Goal: Check status: Check status

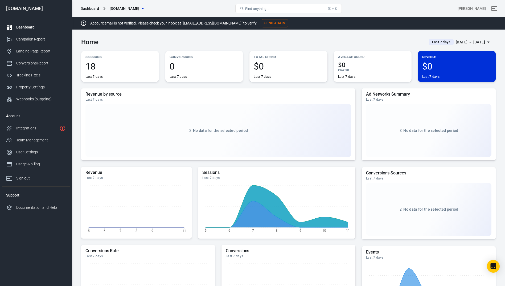
click at [473, 43] on div "[DATE] － [DATE]" at bounding box center [470, 42] width 29 height 7
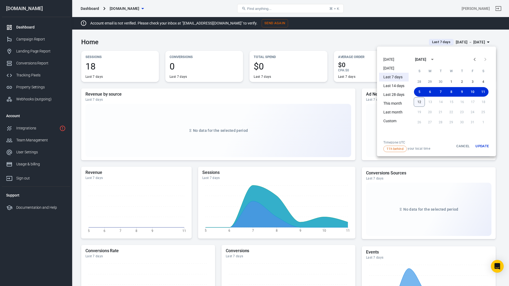
click at [419, 105] on button "12" at bounding box center [419, 102] width 11 height 10
click at [420, 91] on button "5" at bounding box center [419, 92] width 11 height 10
click at [485, 147] on button "Update" at bounding box center [482, 146] width 17 height 12
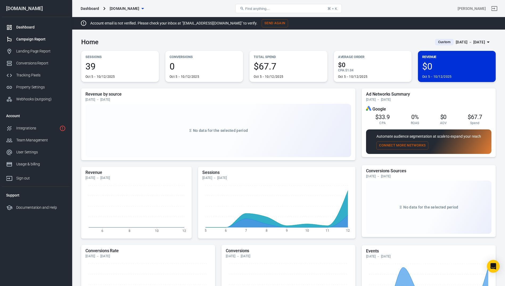
click at [35, 39] on div "Campaign Report" at bounding box center [41, 39] width 50 height 6
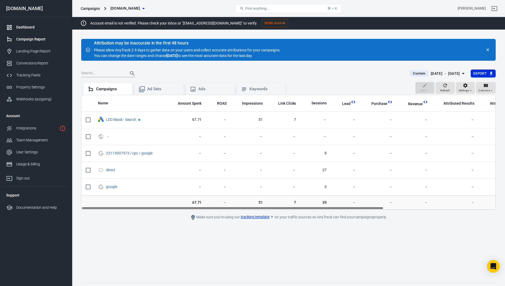
click at [31, 28] on div "Dashboard" at bounding box center [41, 27] width 50 height 6
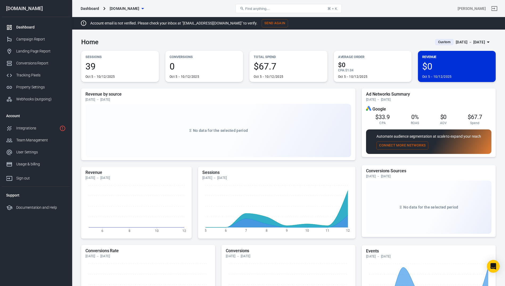
click at [109, 69] on span "39" at bounding box center [119, 66] width 69 height 9
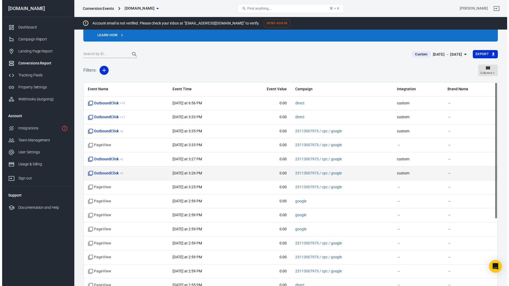
scroll to position [32, 0]
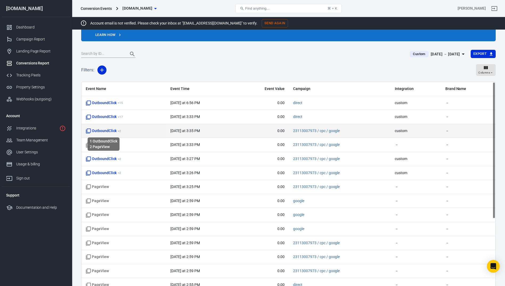
click at [88, 131] on icon "scrollable content" at bounding box center [88, 130] width 5 height 5
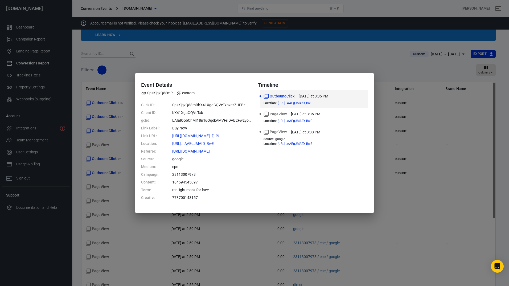
click at [219, 136] on icon at bounding box center [217, 135] width 3 height 3
click at [426, 65] on div "Event Details SpzKjgzQ88mR custom Click ID: SpzKjgzQ88mRbX41XgaGQVeTxbzezZHFBr …" at bounding box center [254, 143] width 509 height 286
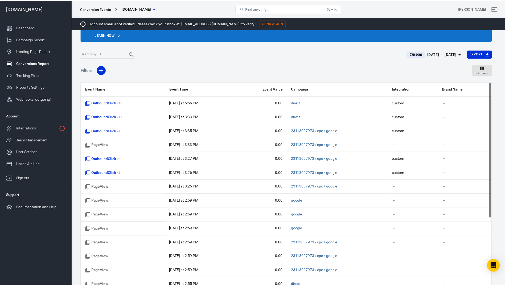
scroll to position [34, 0]
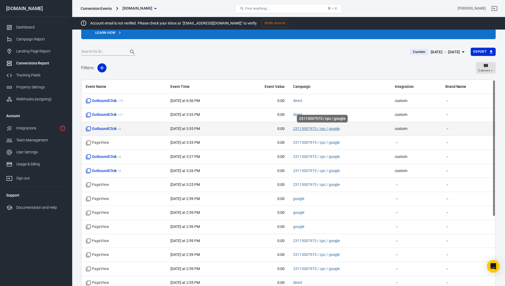
click at [314, 130] on link "23113007973 / cpc / google" at bounding box center [316, 128] width 47 height 4
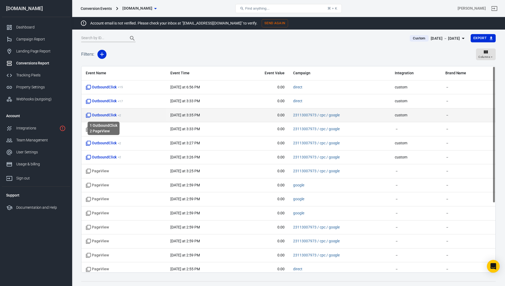
click at [103, 116] on span "OutboundClick + 2" at bounding box center [103, 115] width 35 height 5
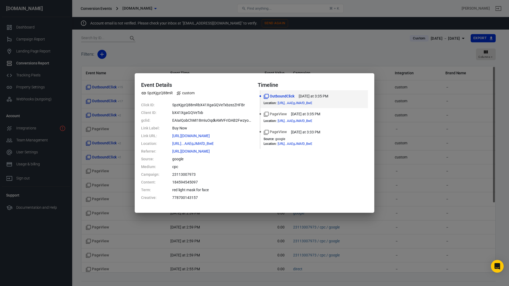
click at [406, 194] on div "Event Details SpzKjgzQ88mR custom Click ID: SpzKjgzQ88mRbX41XgaGQVeTxbzezZHFBr …" at bounding box center [254, 143] width 509 height 286
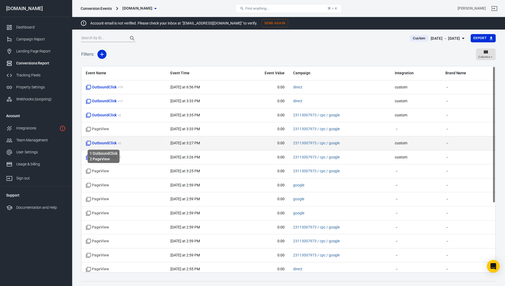
click at [98, 144] on span "OutboundClick + 2" at bounding box center [103, 143] width 35 height 5
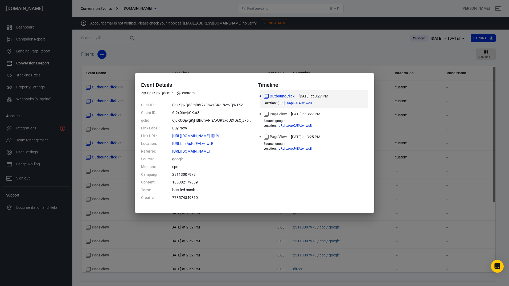
click at [214, 137] on icon "copy" at bounding box center [213, 135] width 3 height 3
